Goal: Transaction & Acquisition: Purchase product/service

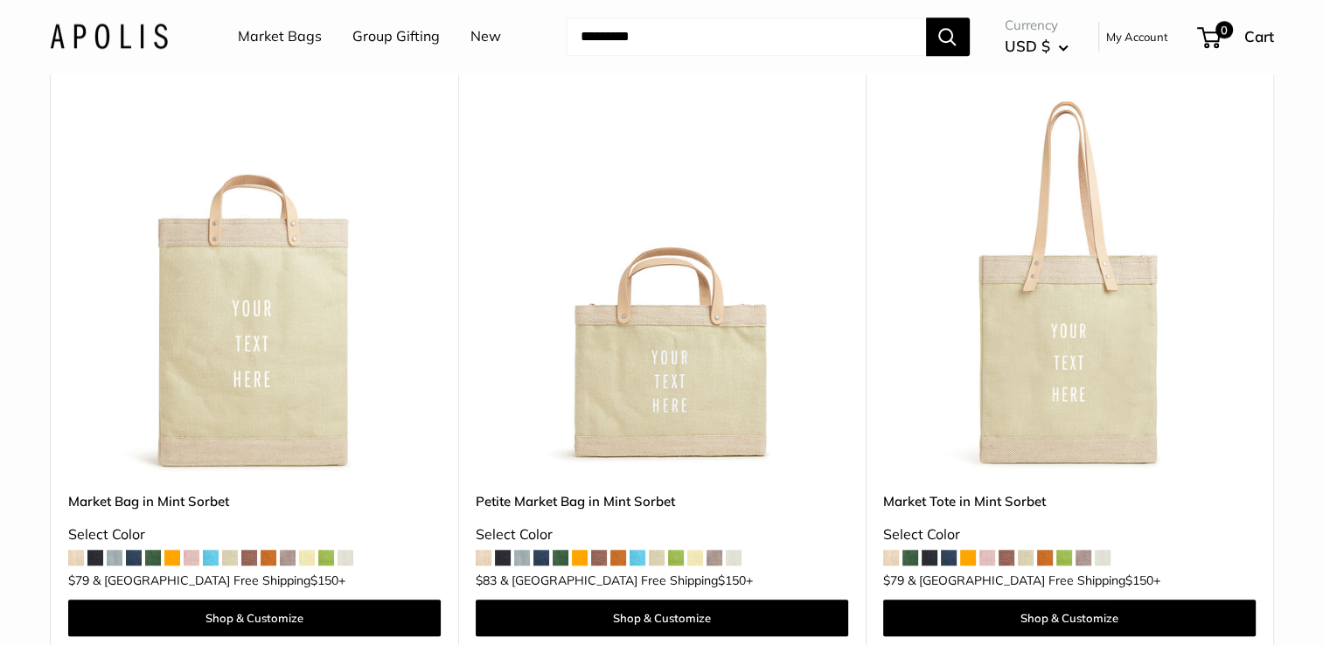
scroll to position [1617, 0]
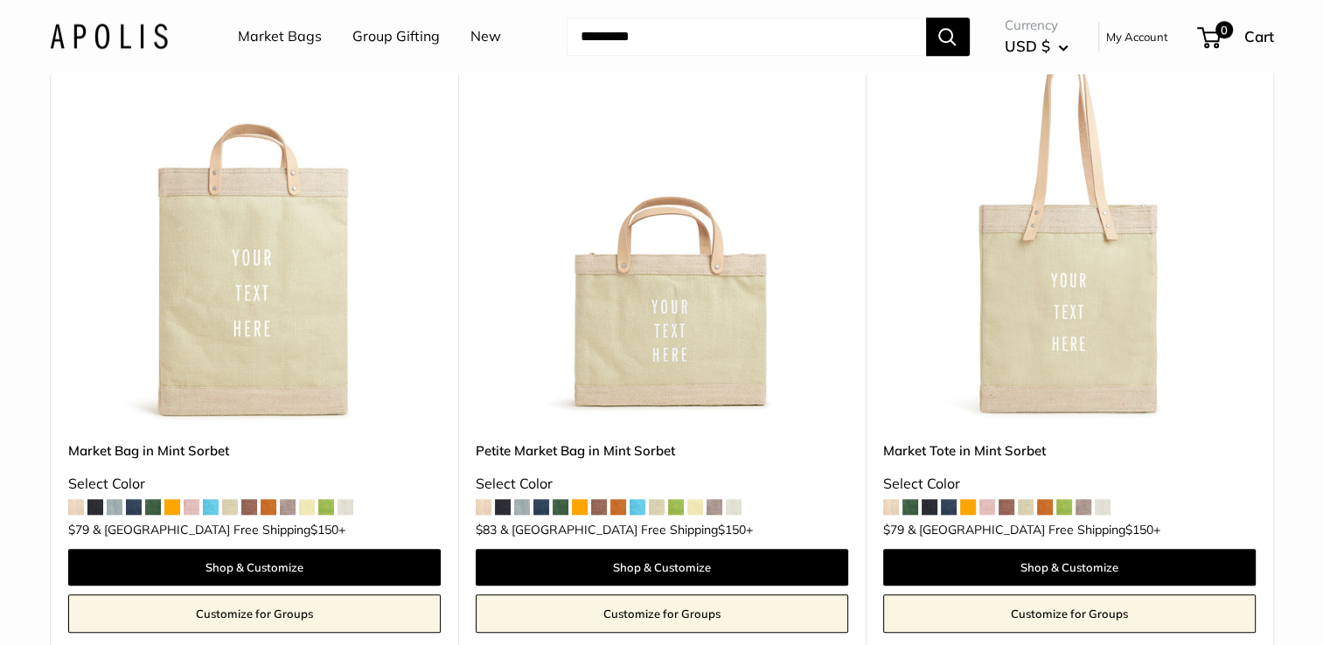
click at [546, 499] on span at bounding box center [541, 507] width 16 height 16
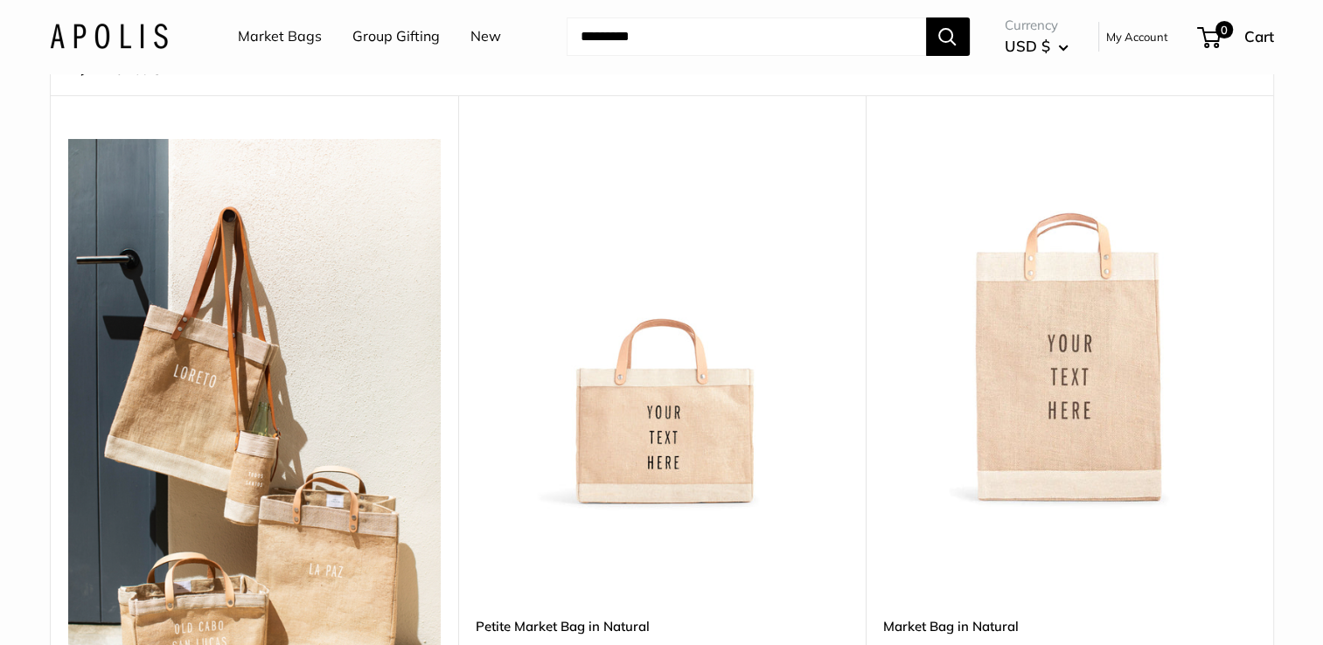
scroll to position [0, 0]
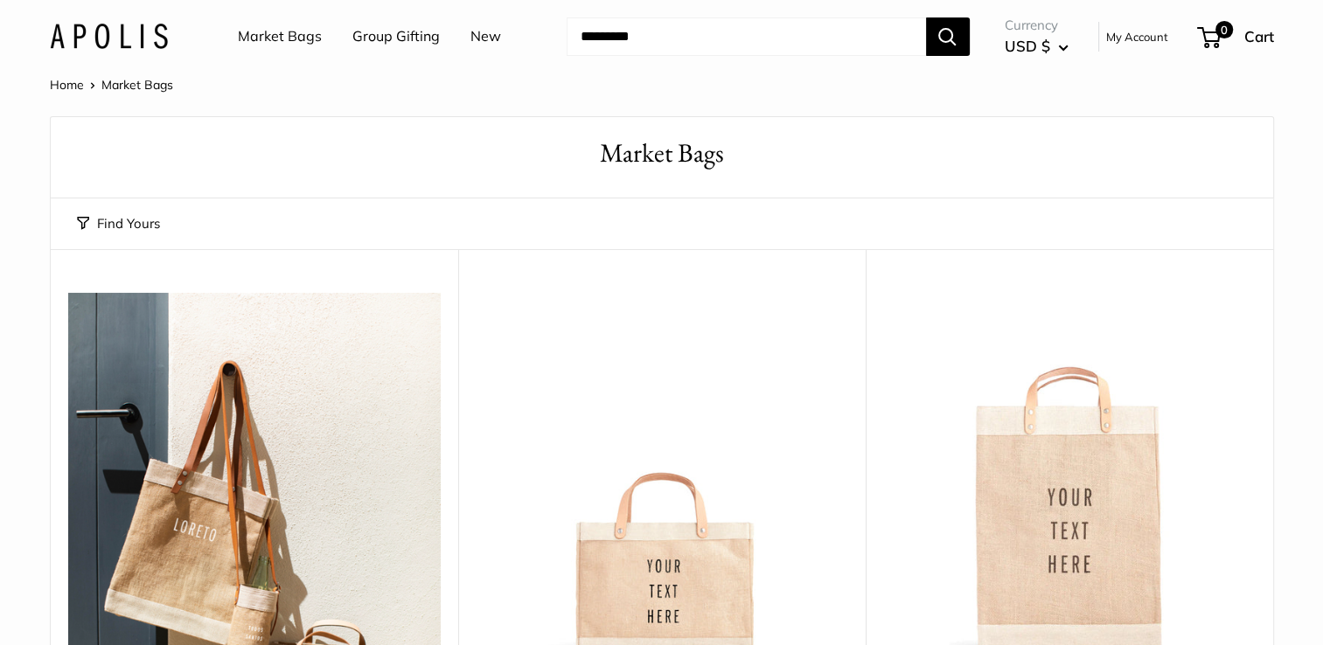
click at [267, 38] on link "Market Bags" at bounding box center [280, 37] width 84 height 26
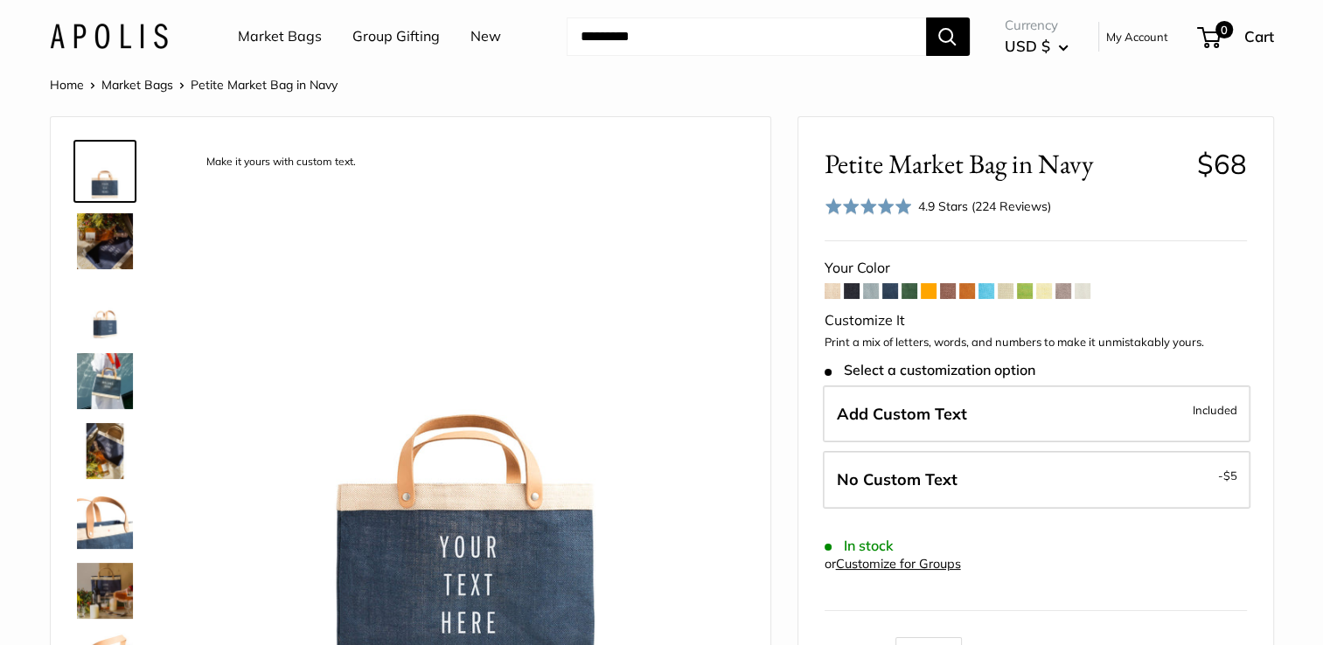
click at [105, 219] on img at bounding box center [105, 241] width 56 height 56
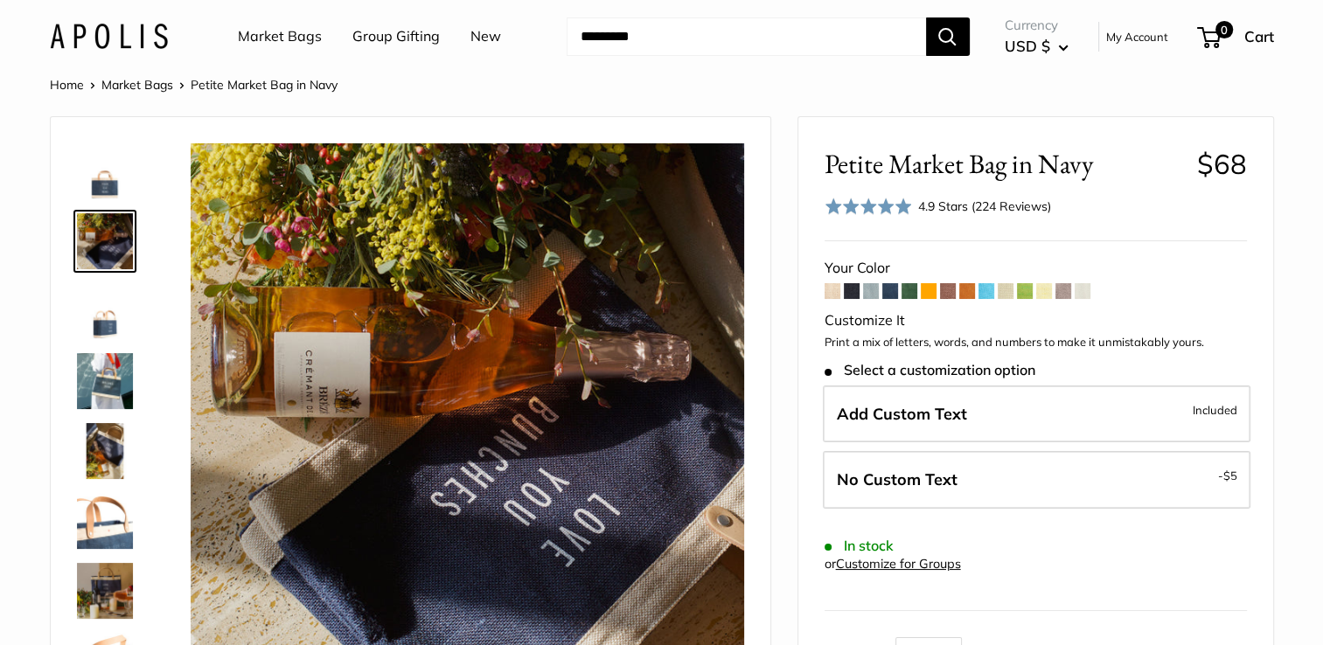
click at [105, 332] on img at bounding box center [105, 311] width 56 height 56
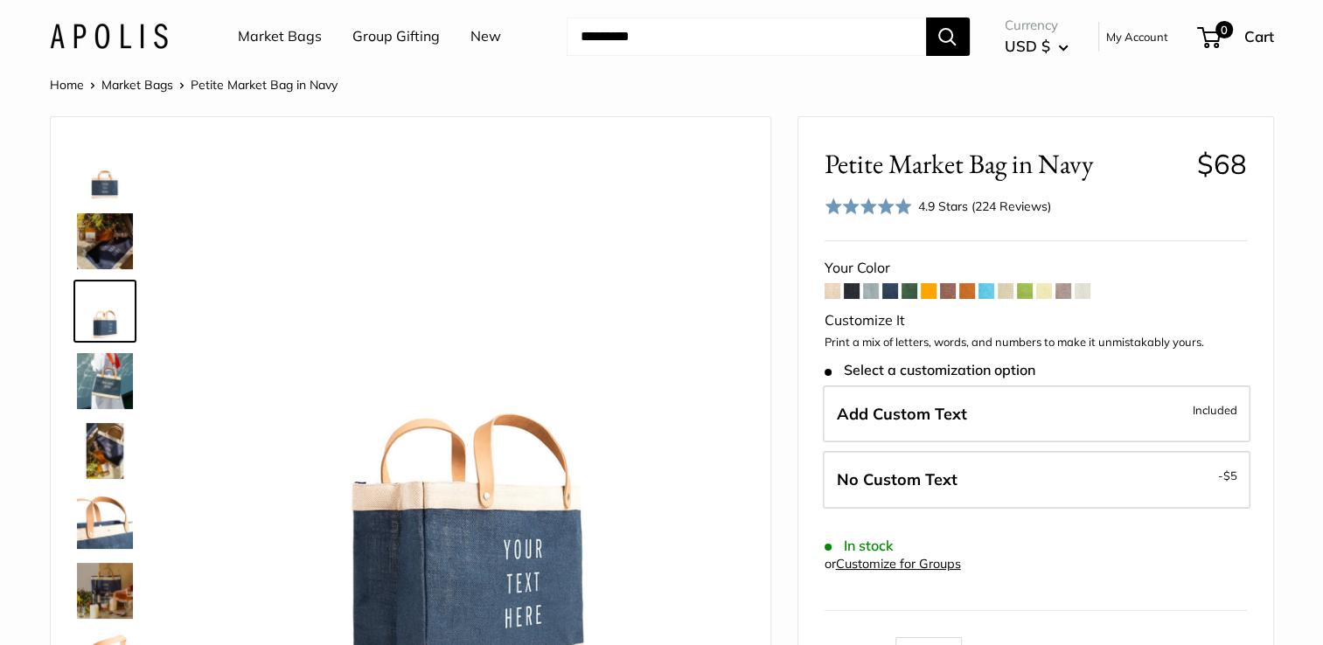
click at [103, 384] on img at bounding box center [105, 381] width 56 height 56
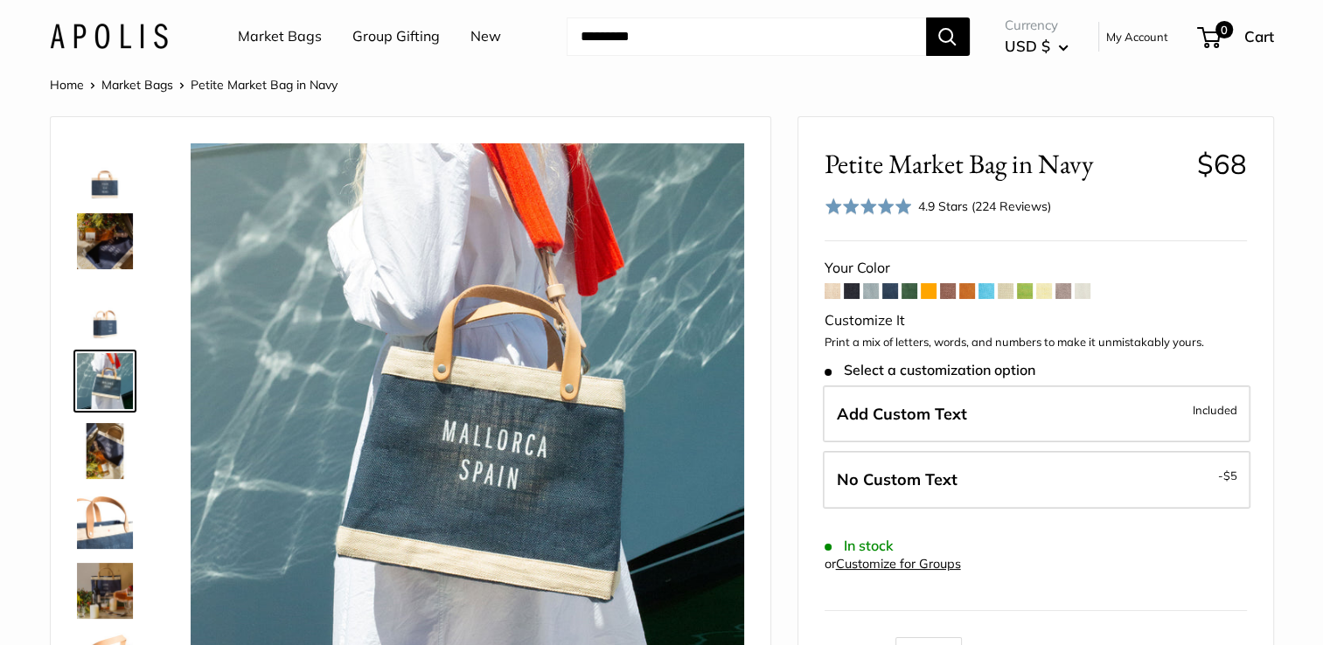
click at [101, 455] on img at bounding box center [105, 451] width 56 height 56
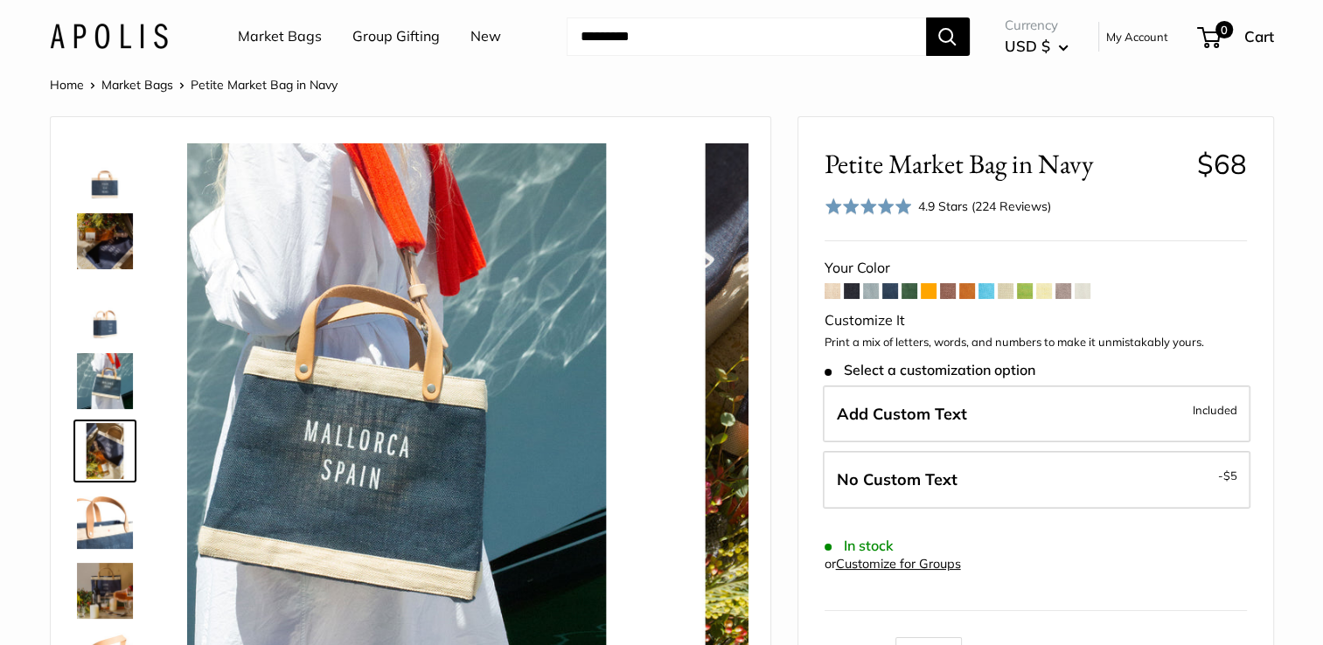
scroll to position [54, 0]
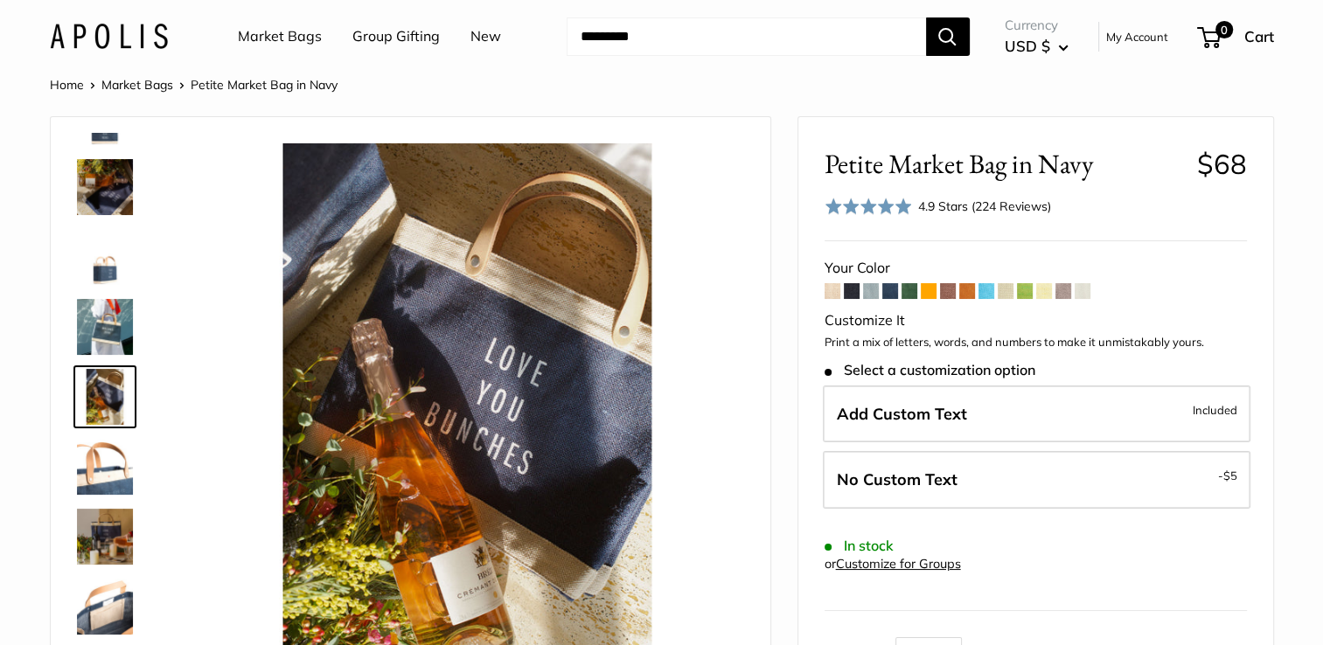
click at [110, 540] on img at bounding box center [105, 537] width 56 height 56
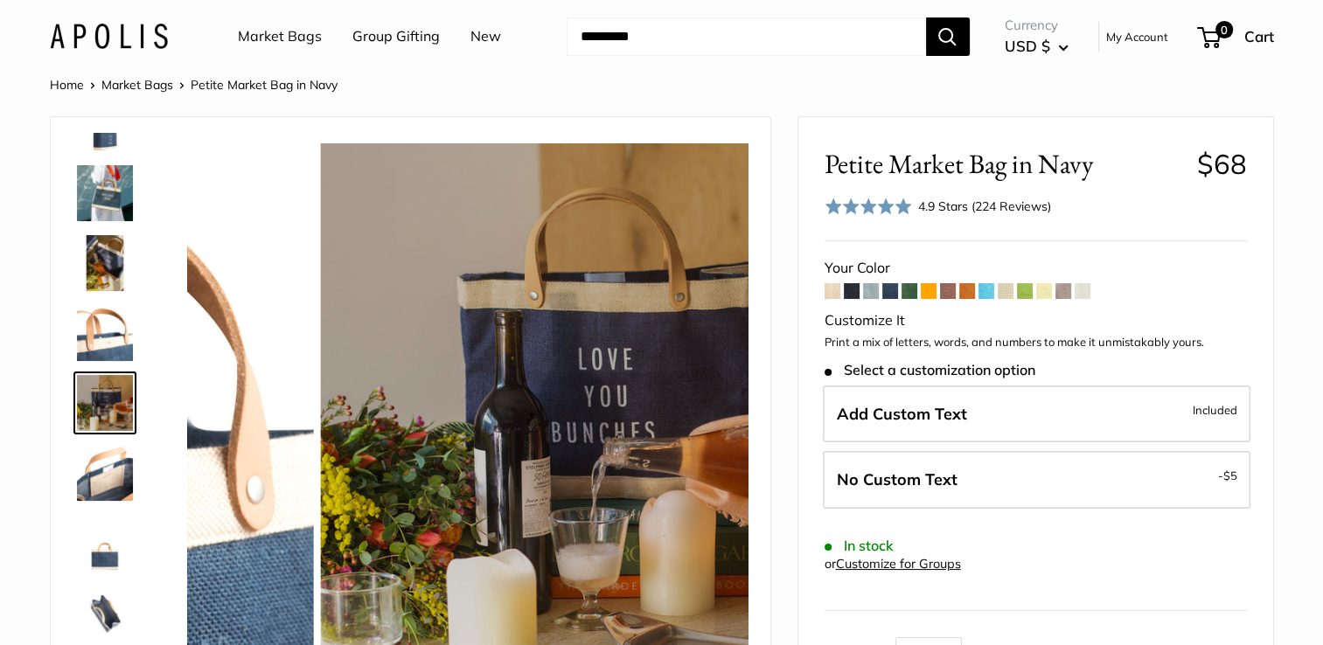
scroll to position [194, 0]
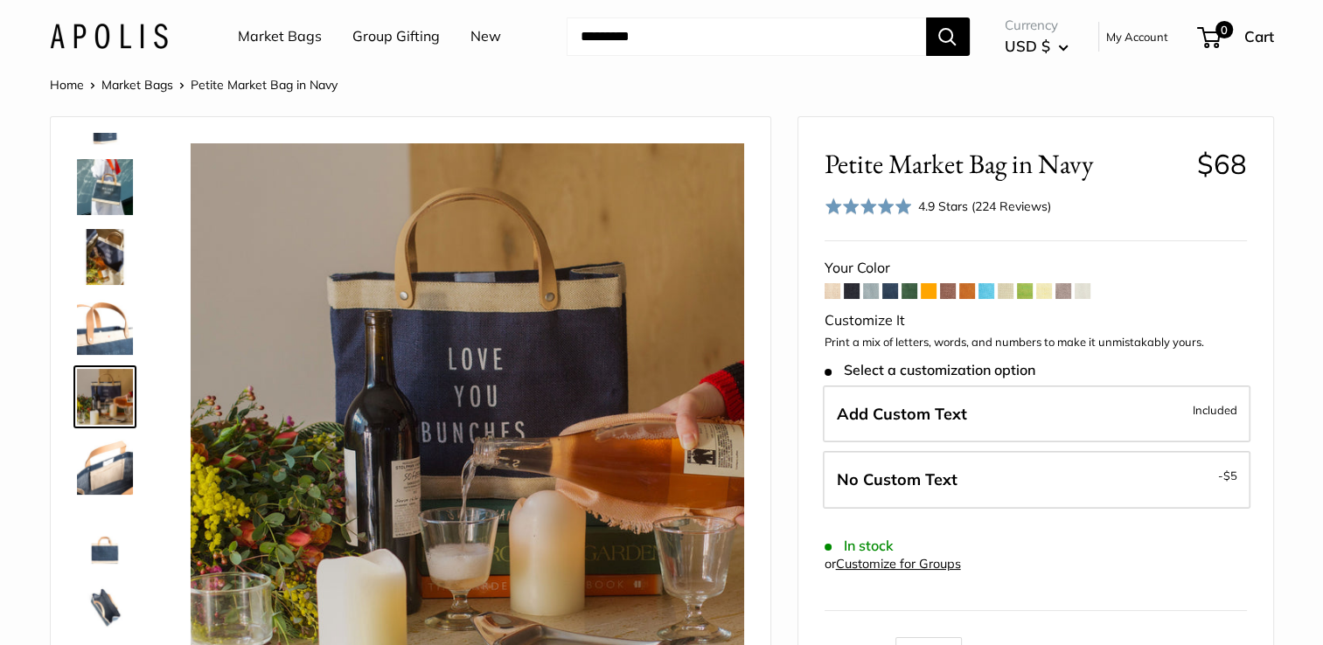
click at [107, 603] on img at bounding box center [105, 607] width 56 height 56
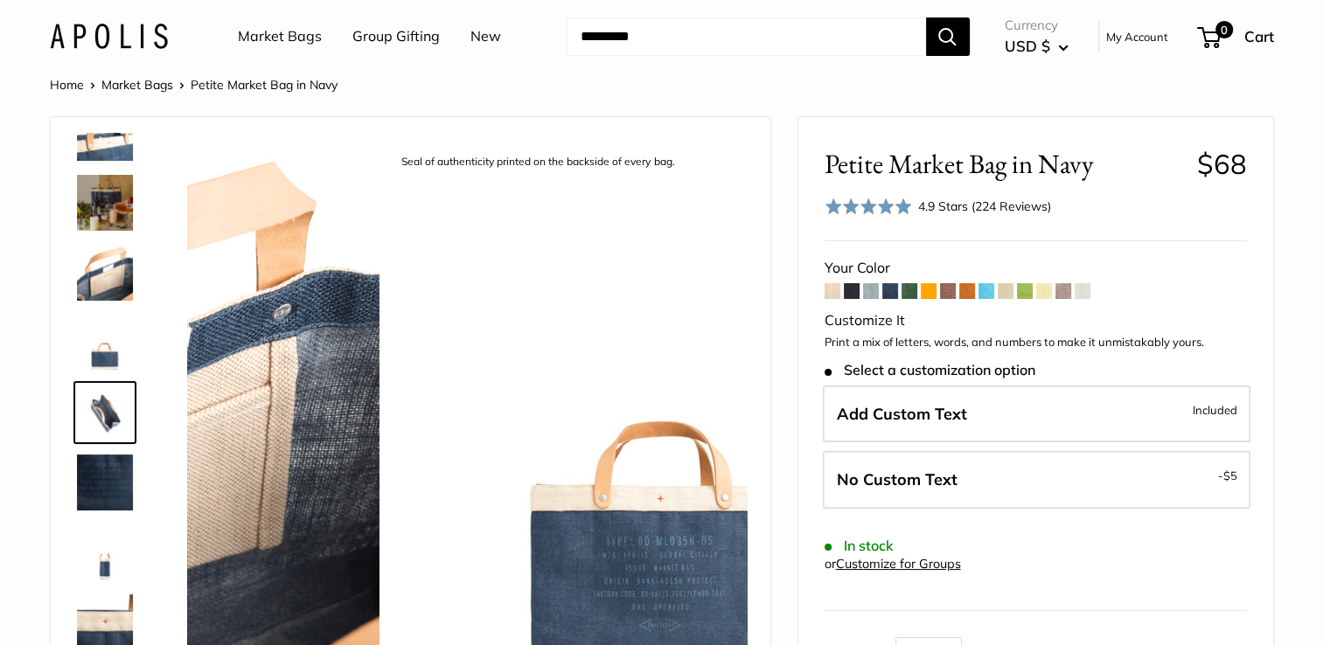
scroll to position [404, 0]
